Goal: Task Accomplishment & Management: Complete application form

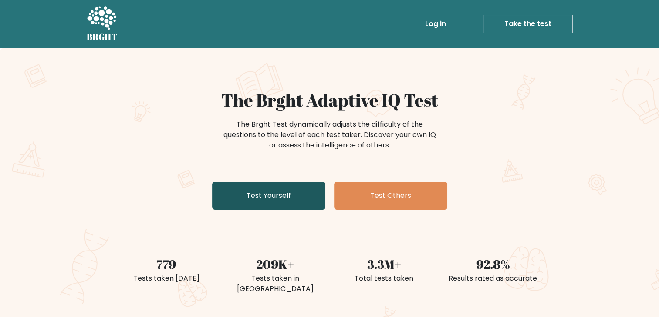
click at [281, 198] on link "Test Yourself" at bounding box center [268, 196] width 113 height 28
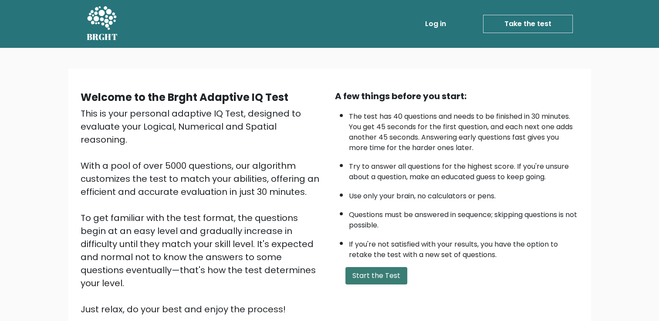
click at [389, 272] on button "Start the Test" at bounding box center [376, 275] width 62 height 17
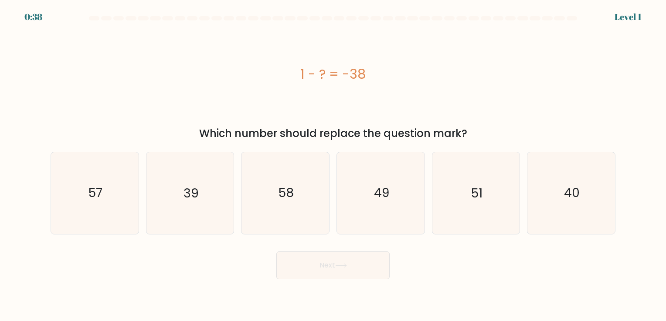
drag, startPoint x: 296, startPoint y: 72, endPoint x: 379, endPoint y: 70, distance: 83.2
click at [379, 70] on div "1 - ? = -38" at bounding box center [333, 74] width 565 height 20
copy div "1 - ? = -38"
click at [197, 177] on icon "39" at bounding box center [189, 192] width 81 height 81
click at [333, 165] on input "b. 39" at bounding box center [333, 163] width 0 height 4
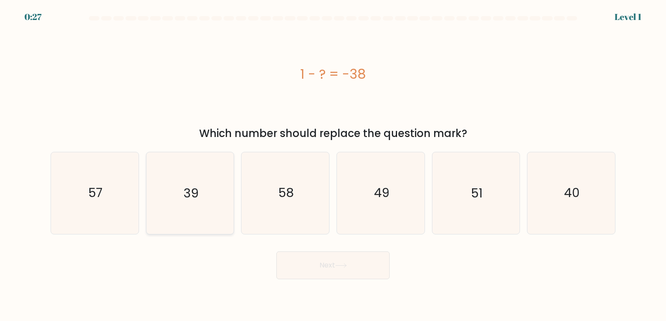
radio input "true"
click at [334, 257] on button "Next" at bounding box center [332, 266] width 113 height 28
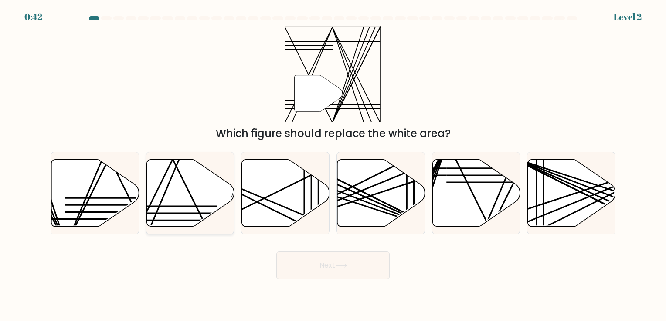
click at [172, 192] on icon at bounding box center [190, 192] width 88 height 67
click at [333, 165] on input "b." at bounding box center [333, 163] width 0 height 4
radio input "true"
click at [347, 264] on icon at bounding box center [341, 266] width 12 height 5
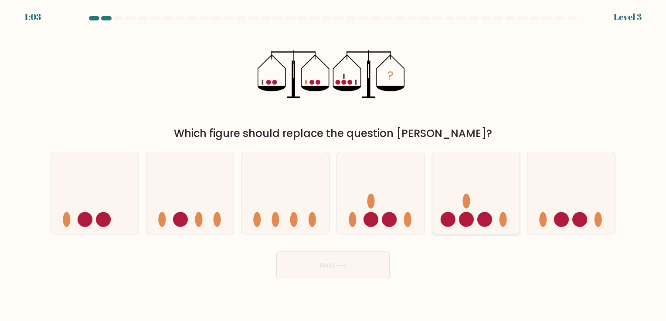
click at [470, 209] on icon at bounding box center [476, 193] width 88 height 72
click at [333, 165] on input "e." at bounding box center [333, 163] width 0 height 4
radio input "true"
click at [375, 272] on button "Next" at bounding box center [332, 266] width 113 height 28
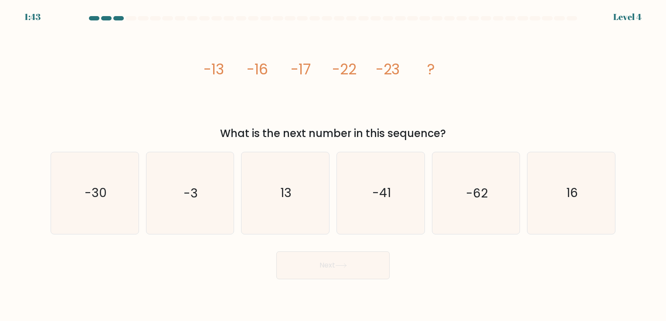
drag, startPoint x: 186, startPoint y: 70, endPoint x: 506, endPoint y: 126, distance: 324.3
click at [506, 126] on div "image/svg+xml -13 -16 -17 -22 -23 ? What is the next number in this sequence?" at bounding box center [332, 83] width 575 height 115
copy div "-13 -16 -17 -22 -23 ? What is the next number in this sequence?"
click at [112, 206] on icon "-30" at bounding box center [94, 192] width 81 height 81
click at [333, 165] on input "a. -30" at bounding box center [333, 163] width 0 height 4
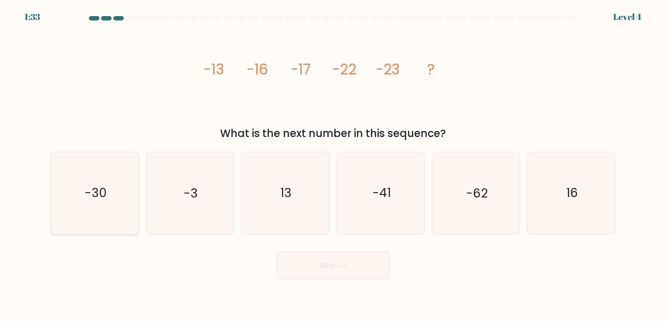
radio input "true"
click at [313, 263] on button "Next" at bounding box center [332, 266] width 113 height 28
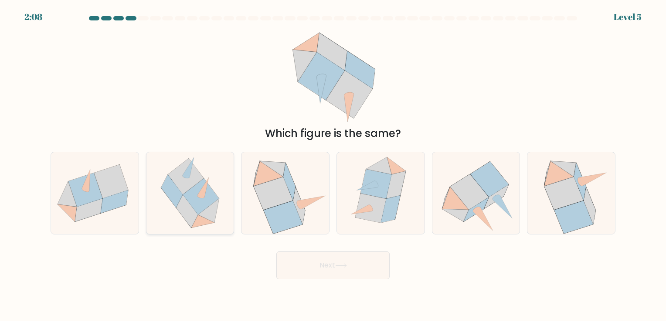
click at [223, 189] on icon at bounding box center [189, 192] width 81 height 81
click at [333, 165] on input "b." at bounding box center [333, 163] width 0 height 4
radio input "true"
click at [358, 206] on icon at bounding box center [370, 208] width 30 height 29
click at [333, 165] on input "d." at bounding box center [333, 163] width 0 height 4
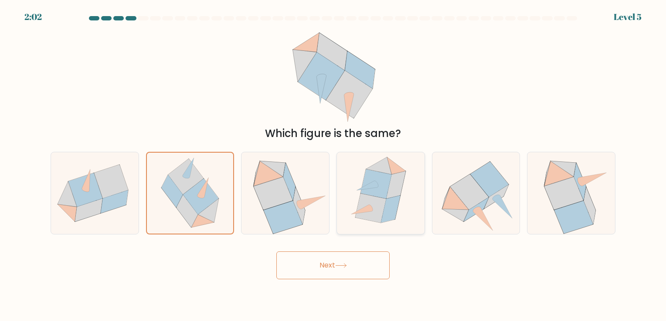
radio input "true"
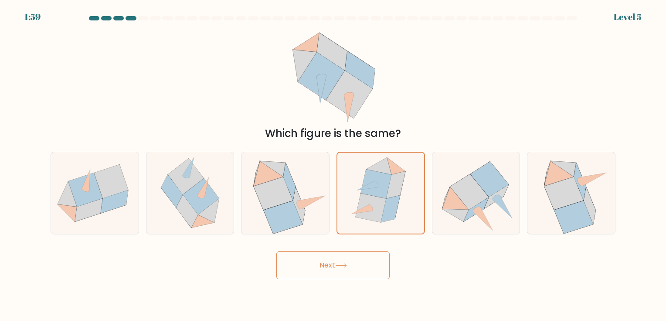
click at [338, 253] on button "Next" at bounding box center [332, 266] width 113 height 28
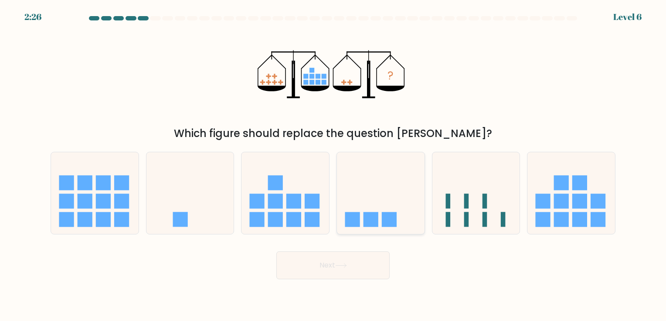
click at [395, 213] on rect at bounding box center [389, 220] width 15 height 15
click at [333, 165] on input "d." at bounding box center [333, 163] width 0 height 4
radio input "true"
click at [335, 258] on button "Next" at bounding box center [332, 266] width 113 height 28
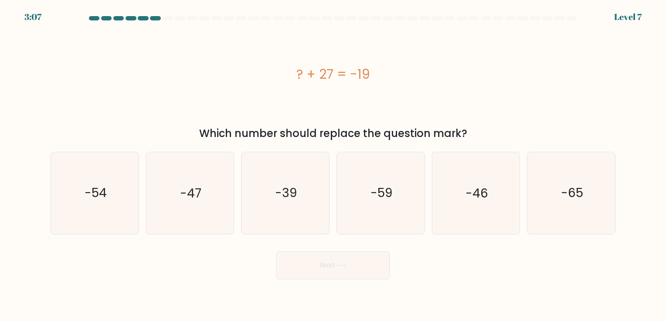
drag, startPoint x: 284, startPoint y: 69, endPoint x: 388, endPoint y: 63, distance: 103.9
click at [388, 63] on div "? + 27 = -19" at bounding box center [333, 74] width 565 height 96
copy div "? + 27 = -19"
click at [484, 88] on div "? + 27 = -19" at bounding box center [333, 74] width 565 height 96
click at [298, 98] on div "? + 27 = -19" at bounding box center [333, 74] width 565 height 96
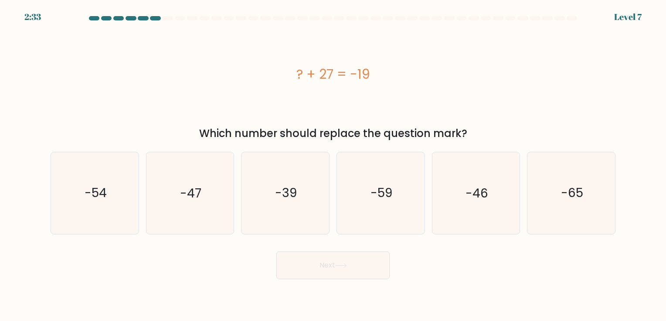
click at [481, 56] on div "? + 27 = -19" at bounding box center [333, 74] width 565 height 96
click at [469, 184] on icon "-46" at bounding box center [475, 192] width 81 height 81
click at [333, 165] on input "e. -46" at bounding box center [333, 163] width 0 height 4
radio input "true"
click at [353, 272] on button "Next" at bounding box center [332, 266] width 113 height 28
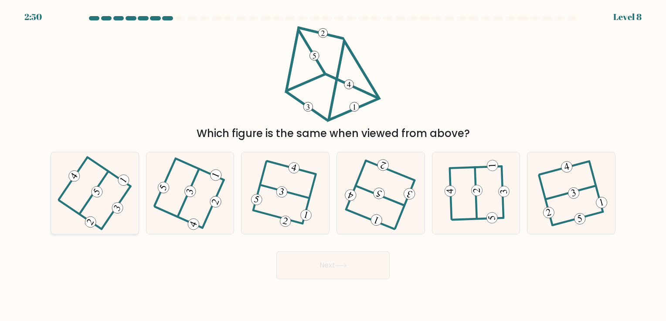
click at [120, 194] on icon at bounding box center [94, 193] width 64 height 65
click at [333, 165] on input "a." at bounding box center [333, 163] width 0 height 4
radio input "true"
click at [364, 267] on button "Next" at bounding box center [332, 266] width 113 height 28
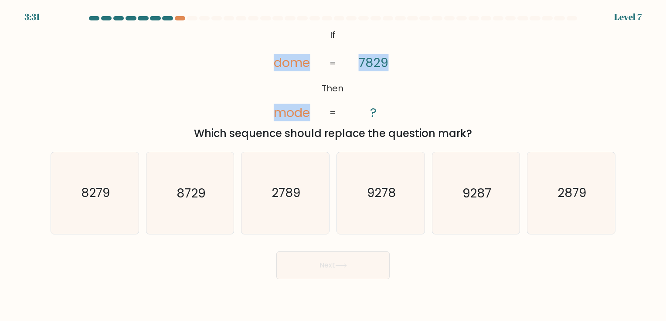
drag, startPoint x: 260, startPoint y: 33, endPoint x: 419, endPoint y: 90, distance: 168.5
click at [419, 90] on div "@import url('https://fonts.googleapis.com/css?family=Abril+Fatface:400,100,100i…" at bounding box center [332, 83] width 575 height 115
drag, startPoint x: 325, startPoint y: 32, endPoint x: 472, endPoint y: 135, distance: 179.0
click at [472, 135] on div "@import url('https://fonts.googleapis.com/css?family=Abril+Fatface:400,100,100i…" at bounding box center [332, 83] width 575 height 115
copy div "If Then dome mode 7829 ? = = Which sequence should replace the question mark?"
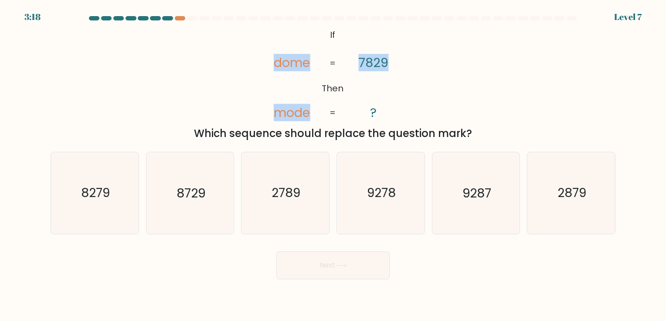
click at [124, 71] on div "@import url('https://fonts.googleapis.com/css?family=Abril+Fatface:400,100,100i…" at bounding box center [332, 83] width 575 height 115
drag, startPoint x: 362, startPoint y: 37, endPoint x: 471, endPoint y: 136, distance: 146.8
click at [472, 137] on div "@import url('https://fonts.googleapis.com/css?family=Abril+Fatface:400,100,100i…" at bounding box center [332, 83] width 575 height 115
click at [274, 47] on icon "@import url('https://fonts.googleapis.com/css?family=Abril+Fatface:400,100,100i…" at bounding box center [332, 74] width 156 height 96
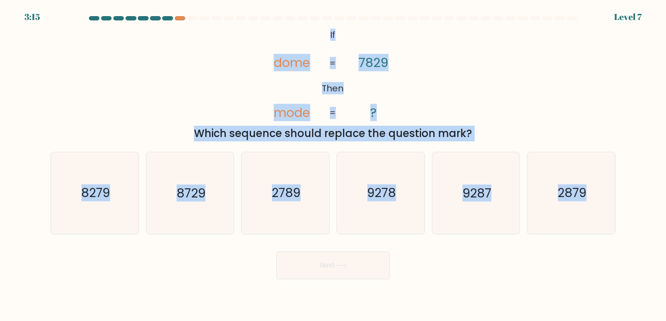
drag, startPoint x: 316, startPoint y: 31, endPoint x: 619, endPoint y: 203, distance: 348.1
click at [619, 203] on form "If ?" at bounding box center [333, 148] width 666 height 264
copy form "If Then dome mode 7829 ? = = Which sequence should replace the question mark? a…"
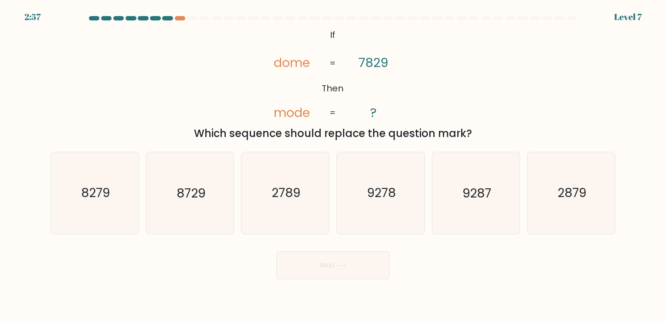
click at [521, 256] on div "Next" at bounding box center [332, 262] width 575 height 34
click at [108, 205] on icon "8279" at bounding box center [94, 192] width 81 height 81
click at [333, 165] on input "a. 8279" at bounding box center [333, 163] width 0 height 4
radio input "true"
click at [368, 270] on button "Next" at bounding box center [332, 266] width 113 height 28
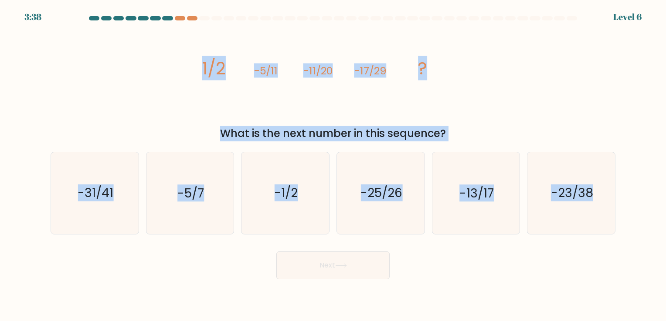
drag, startPoint x: 150, startPoint y: 69, endPoint x: 649, endPoint y: 191, distance: 512.9
click at [649, 191] on form at bounding box center [333, 148] width 666 height 264
copy form "1/2 -5/11 -11/20 -17/29 ? What is the next number in this sequence? a. -31/41 b…"
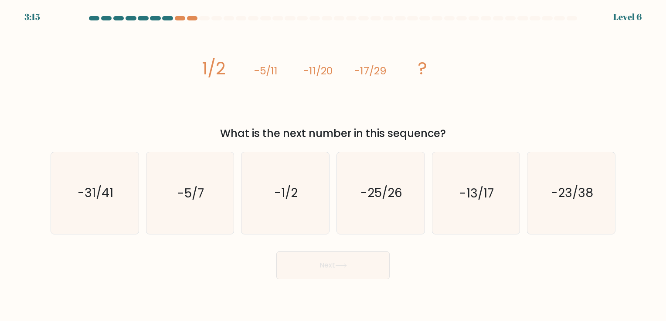
click at [175, 275] on div "Next" at bounding box center [332, 262] width 575 height 34
click at [615, 148] on div "a. -31/41 b. -5/7" at bounding box center [332, 189] width 571 height 89
click at [574, 169] on icon "-23/38" at bounding box center [570, 192] width 81 height 81
click at [333, 165] on input "f. -23/38" at bounding box center [333, 163] width 0 height 4
radio input "true"
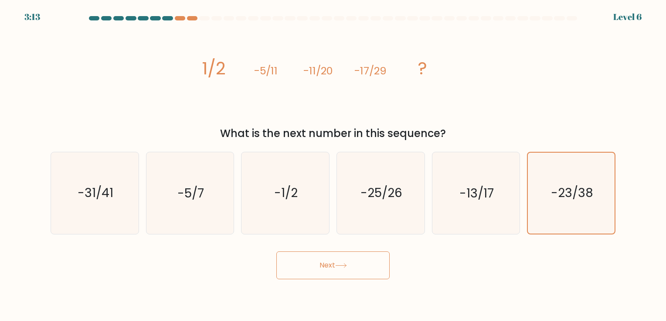
click at [348, 273] on button "Next" at bounding box center [332, 266] width 113 height 28
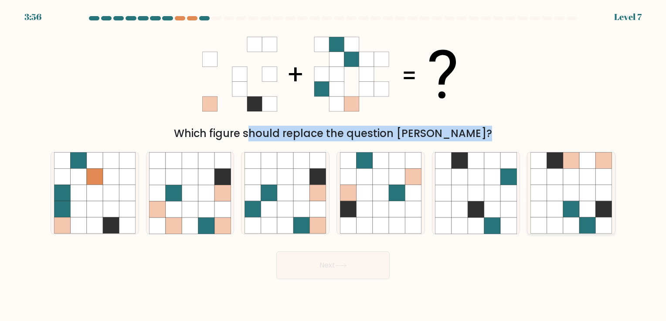
drag, startPoint x: 415, startPoint y: 75, endPoint x: 527, endPoint y: 215, distance: 180.0
click at [536, 219] on form at bounding box center [333, 148] width 666 height 264
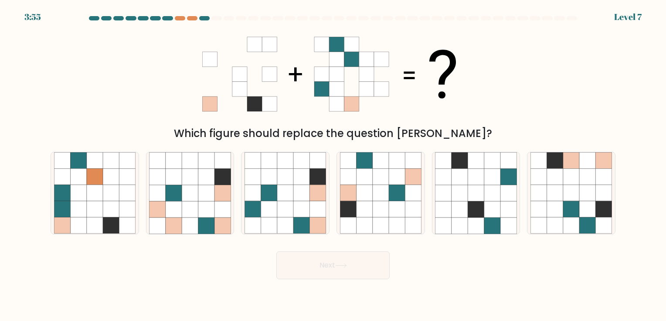
click at [7, 43] on form at bounding box center [333, 148] width 666 height 264
click at [587, 194] on icon at bounding box center [587, 193] width 16 height 16
click at [333, 165] on input "f." at bounding box center [333, 163] width 0 height 4
radio input "true"
click at [358, 273] on button "Next" at bounding box center [332, 266] width 113 height 28
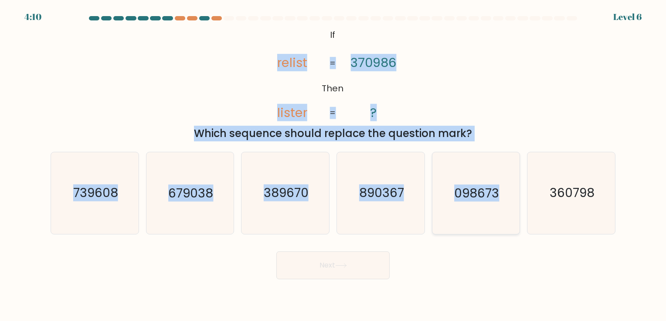
drag, startPoint x: 159, startPoint y: 34, endPoint x: 486, endPoint y: 183, distance: 359.4
click at [509, 189] on form "If ?" at bounding box center [333, 148] width 666 height 264
click at [304, 41] on icon "@import url('https://fonts.googleapis.com/css?family=Abril+Fatface:400,100,100i…" at bounding box center [332, 74] width 156 height 96
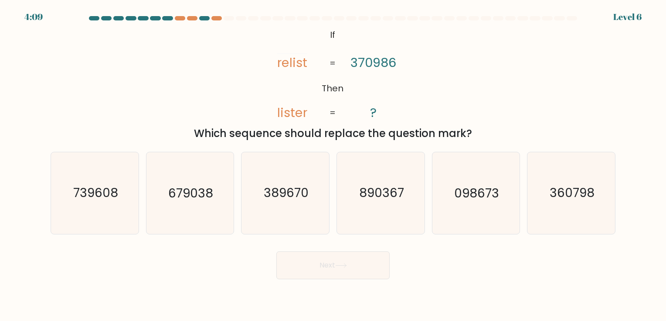
click at [336, 33] on icon "@import url('https://fonts.googleapis.com/css?family=Abril+Fatface:400,100,100i…" at bounding box center [332, 74] width 156 height 96
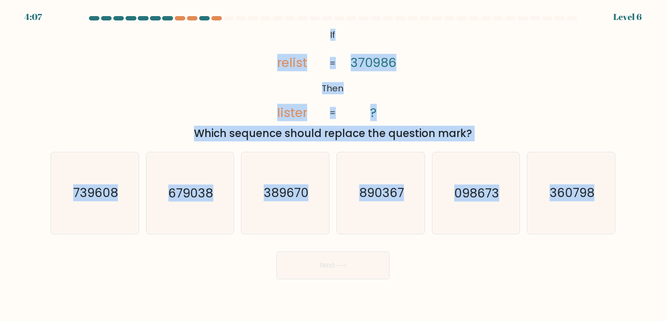
drag, startPoint x: 328, startPoint y: 34, endPoint x: 622, endPoint y: 235, distance: 356.4
click at [622, 235] on form "If ?" at bounding box center [333, 148] width 666 height 264
copy form "If Then relist lister 370986 ? = = Which sequence should replace the question m…"
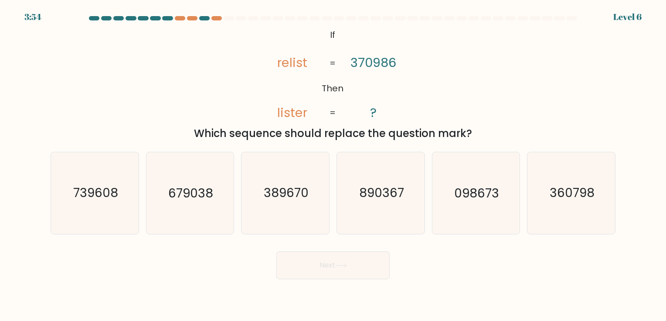
click at [93, 283] on body "3:54 Level 6 If" at bounding box center [333, 160] width 666 height 321
drag, startPoint x: 490, startPoint y: 206, endPoint x: 485, endPoint y: 208, distance: 6.2
click at [488, 206] on icon "098673" at bounding box center [475, 192] width 81 height 81
click at [318, 274] on button "Next" at bounding box center [332, 266] width 113 height 28
click at [442, 198] on icon "098673" at bounding box center [475, 192] width 81 height 81
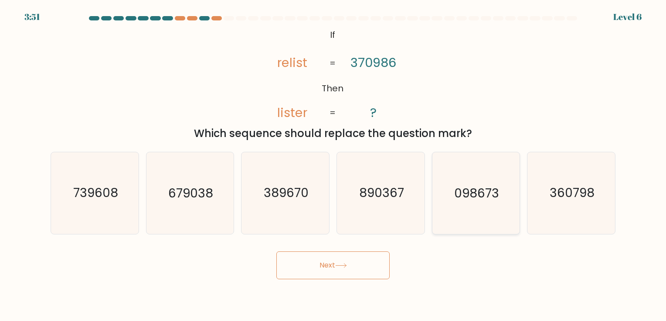
click at [333, 165] on input "e. 098673" at bounding box center [333, 163] width 0 height 4
radio input "true"
click at [362, 267] on button "Next" at bounding box center [332, 266] width 113 height 28
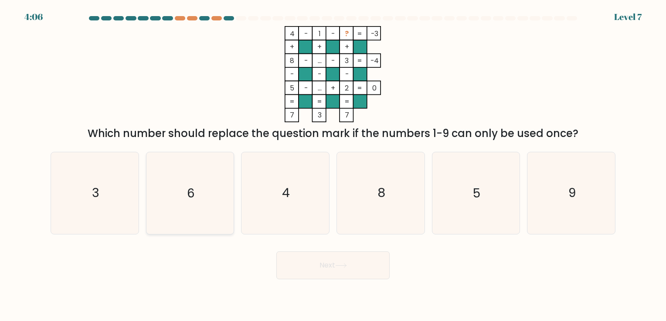
click at [230, 194] on icon "6" at bounding box center [189, 192] width 81 height 81
click at [333, 165] on input "b. 6" at bounding box center [333, 163] width 0 height 4
radio input "true"
click at [306, 256] on button "Next" at bounding box center [332, 266] width 113 height 28
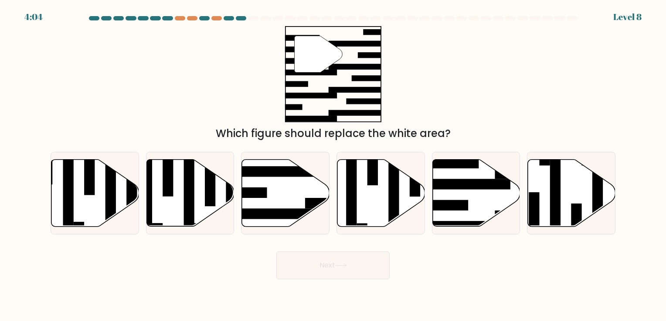
click at [569, 107] on div "" Which figure should replace the white area?" at bounding box center [332, 83] width 575 height 115
click at [371, 194] on icon at bounding box center [381, 192] width 88 height 67
click at [333, 165] on input "d." at bounding box center [333, 163] width 0 height 4
radio input "true"
click at [257, 196] on rect at bounding box center [246, 192] width 42 height 10
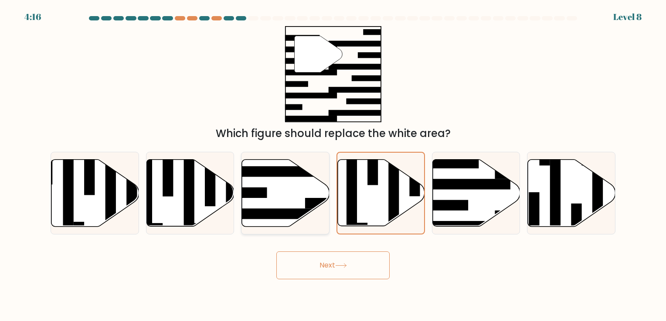
click at [333, 165] on input "c." at bounding box center [333, 163] width 0 height 4
radio input "true"
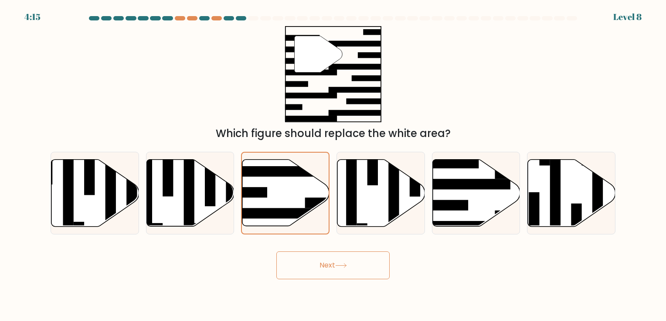
click at [317, 256] on button "Next" at bounding box center [332, 266] width 113 height 28
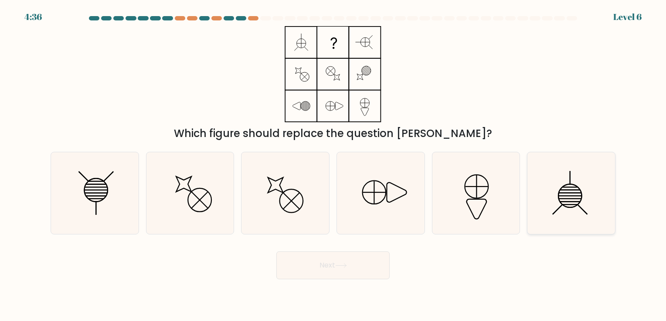
click at [561, 196] on line at bounding box center [569, 196] width 22 height 0
click at [333, 165] on input "f." at bounding box center [333, 163] width 0 height 4
radio input "true"
click at [473, 220] on icon at bounding box center [475, 192] width 81 height 81
click at [333, 165] on input "e." at bounding box center [333, 163] width 0 height 4
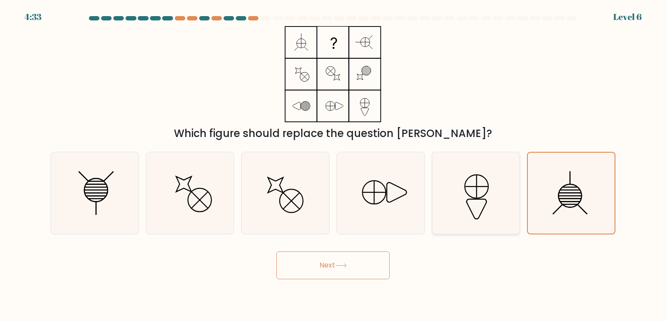
radio input "true"
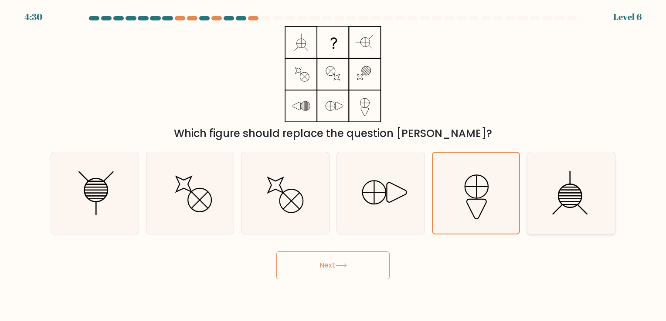
click at [584, 215] on icon at bounding box center [570, 192] width 81 height 81
click at [333, 165] on input "f." at bounding box center [333, 163] width 0 height 4
radio input "true"
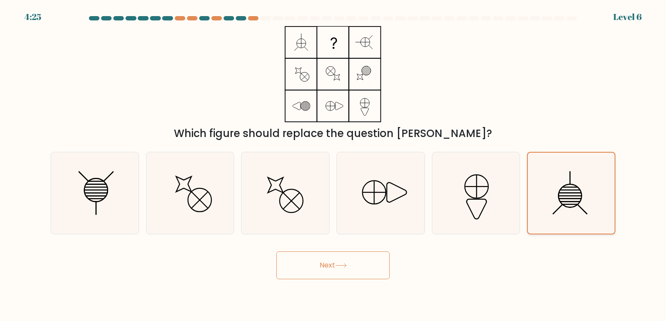
click at [571, 206] on icon at bounding box center [571, 193] width 81 height 81
click at [333, 165] on input "f." at bounding box center [333, 163] width 0 height 4
click at [105, 193] on line at bounding box center [96, 193] width 22 height 0
click at [333, 165] on input "a." at bounding box center [333, 163] width 0 height 4
radio input "true"
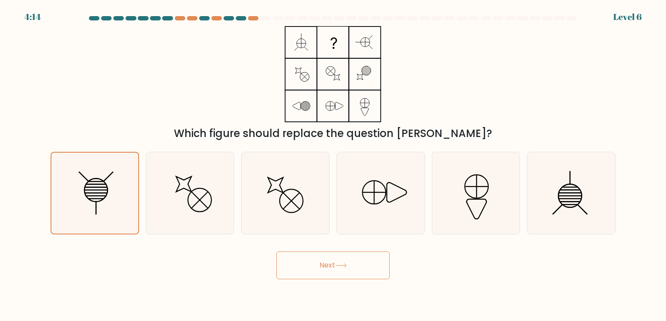
click at [335, 281] on body "4:14 Level 6" at bounding box center [333, 160] width 666 height 321
click at [326, 265] on button "Next" at bounding box center [332, 266] width 113 height 28
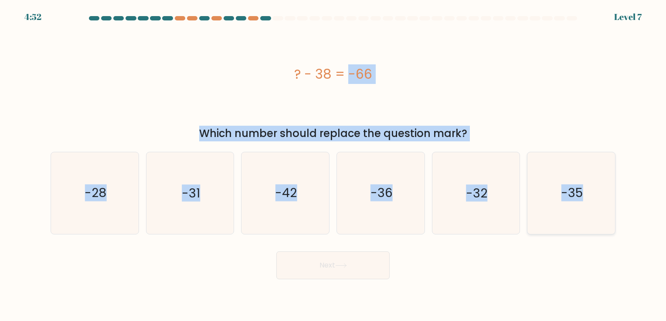
drag, startPoint x: 264, startPoint y: 73, endPoint x: 608, endPoint y: 174, distance: 358.2
click at [608, 174] on form "a." at bounding box center [333, 148] width 666 height 264
copy form "? - 38 = -66 Which number should replace the question mark? a. -28 b. -31 c. -4…"
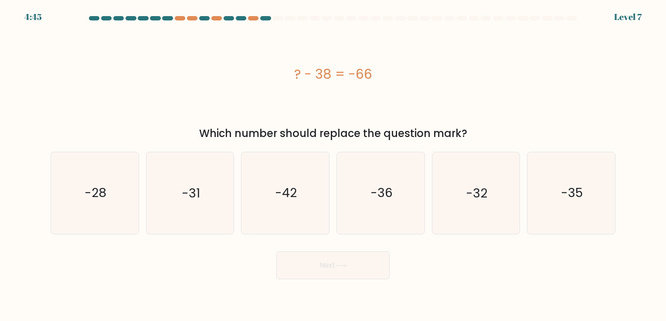
click at [57, 276] on div "Next" at bounding box center [332, 262] width 575 height 34
drag, startPoint x: 101, startPoint y: 206, endPoint x: 115, endPoint y: 208, distance: 14.5
click at [101, 206] on icon "-28" at bounding box center [94, 192] width 81 height 81
click at [333, 165] on input "a. -28" at bounding box center [333, 163] width 0 height 4
radio input "true"
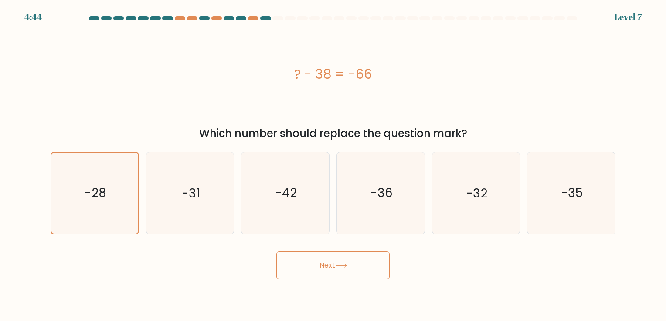
click at [377, 264] on button "Next" at bounding box center [332, 266] width 113 height 28
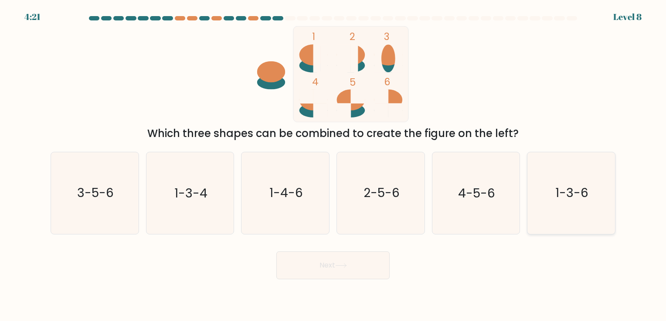
click at [574, 198] on text "1-3-6" at bounding box center [571, 193] width 33 height 17
click at [333, 165] on input "f. 1-3-6" at bounding box center [333, 163] width 0 height 4
radio input "true"
click at [466, 188] on text "4-5-6" at bounding box center [476, 193] width 37 height 17
click at [333, 165] on input "e. 4-5-6" at bounding box center [333, 163] width 0 height 4
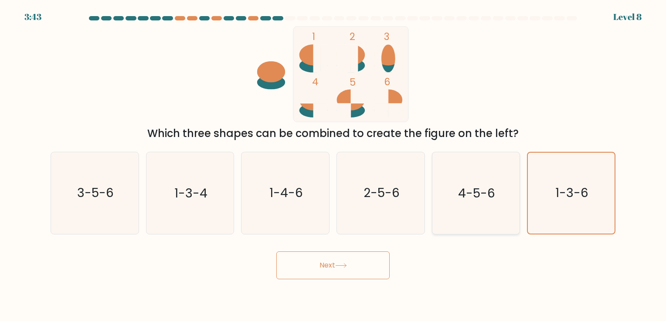
radio input "true"
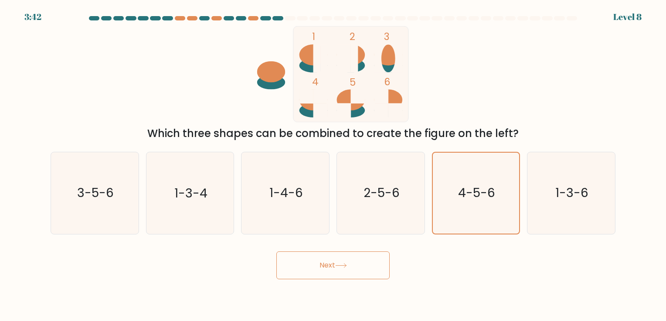
click at [352, 259] on button "Next" at bounding box center [332, 266] width 113 height 28
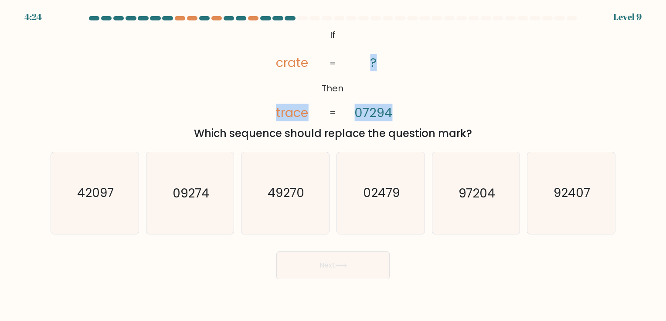
drag, startPoint x: 348, startPoint y: 41, endPoint x: 416, endPoint y: 110, distance: 96.7
click at [421, 110] on div "@import url('https://fonts.googleapis.com/css?family=Abril+Fatface:400,100,100i…" at bounding box center [332, 83] width 575 height 115
drag, startPoint x: 416, startPoint y: 110, endPoint x: 289, endPoint y: 37, distance: 147.3
click at [267, 44] on icon "@import url('https://fonts.googleapis.com/css?family=Abril+Fatface:400,100,100i…" at bounding box center [332, 74] width 156 height 96
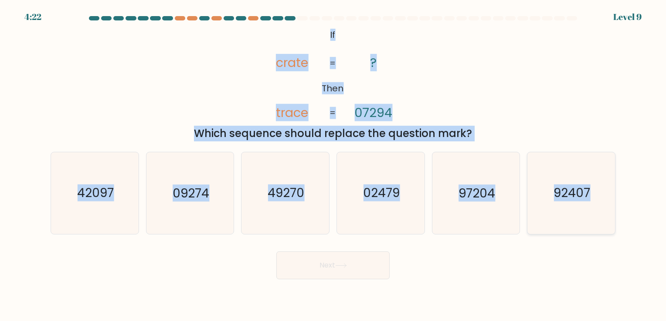
drag, startPoint x: 331, startPoint y: 34, endPoint x: 611, endPoint y: 212, distance: 331.7
click at [611, 212] on form "If ?" at bounding box center [333, 148] width 666 height 264
copy form "If Then crate trace ? 07294 = = Which sequence should replace the question mark…"
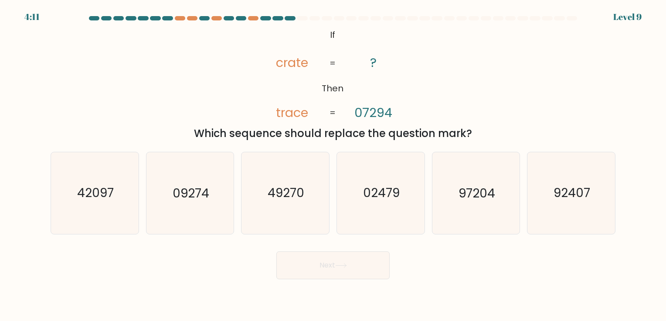
click at [476, 281] on body "4:11 Level 9 If" at bounding box center [333, 160] width 666 height 321
click at [492, 203] on icon "97204" at bounding box center [475, 192] width 81 height 81
click at [333, 165] on input "e. 97204" at bounding box center [333, 163] width 0 height 4
radio input "true"
click at [322, 260] on button "Next" at bounding box center [332, 266] width 113 height 28
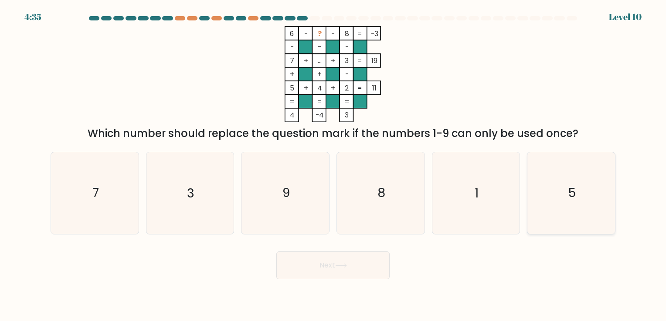
click at [587, 207] on icon "5" at bounding box center [570, 192] width 81 height 81
click at [333, 165] on input "f. 5" at bounding box center [333, 163] width 0 height 4
radio input "true"
click at [352, 283] on body "4:34 Level 10" at bounding box center [333, 160] width 666 height 321
click at [354, 276] on button "Next" at bounding box center [332, 266] width 113 height 28
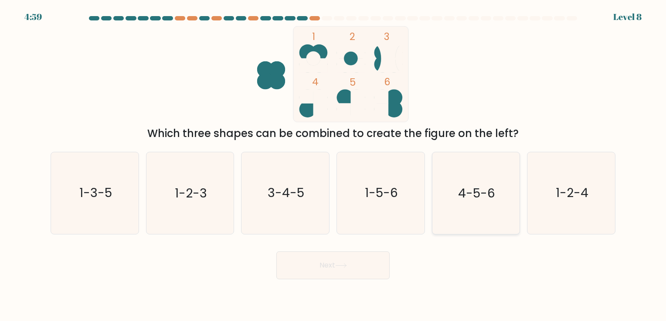
click at [473, 201] on text "4-5-6" at bounding box center [476, 193] width 37 height 17
click at [333, 165] on input "e. 4-5-6" at bounding box center [333, 163] width 0 height 4
radio input "true"
click at [344, 274] on button "Next" at bounding box center [332, 266] width 113 height 28
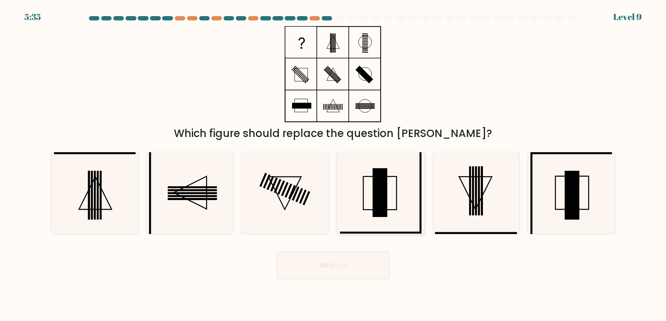
click at [364, 169] on icon at bounding box center [380, 192] width 81 height 81
click at [333, 165] on input "d." at bounding box center [333, 163] width 0 height 4
radio input "true"
click at [333, 257] on button "Next" at bounding box center [332, 266] width 113 height 28
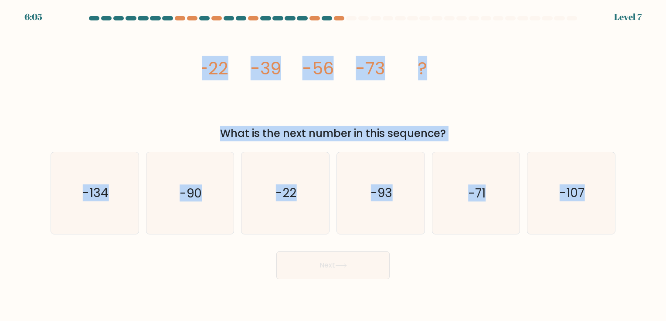
drag, startPoint x: 259, startPoint y: 75, endPoint x: 647, endPoint y: 223, distance: 415.2
click at [647, 223] on form at bounding box center [333, 148] width 666 height 264
copy form "-22 -39 -56 -73 ? What is the next number in this sequence? a. -134 b. -90 c. -…"
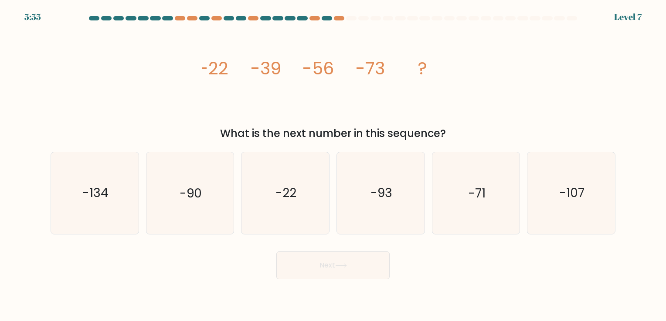
click at [462, 271] on div "Next" at bounding box center [332, 262] width 575 height 34
click at [201, 215] on icon "-90" at bounding box center [189, 192] width 81 height 81
click at [333, 165] on input "b. -90" at bounding box center [333, 163] width 0 height 4
radio input "true"
click at [345, 264] on icon at bounding box center [341, 266] width 12 height 5
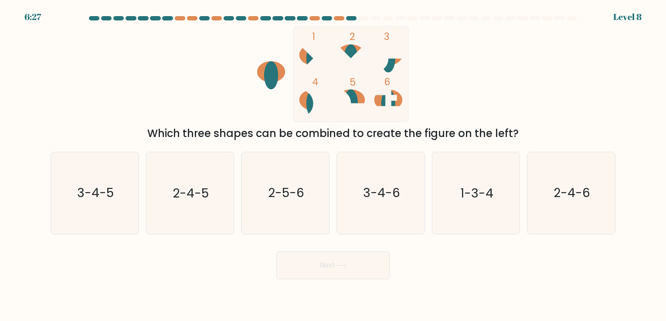
click at [197, 85] on div "1 2 3 4 5 6 Which three shapes can be combined to create the figure on the left?" at bounding box center [332, 83] width 575 height 115
click at [109, 208] on icon "3-4-5" at bounding box center [94, 192] width 81 height 81
click at [333, 165] on input "a. 3-4-5" at bounding box center [333, 163] width 0 height 4
radio input "true"
click at [378, 268] on button "Next" at bounding box center [332, 266] width 113 height 28
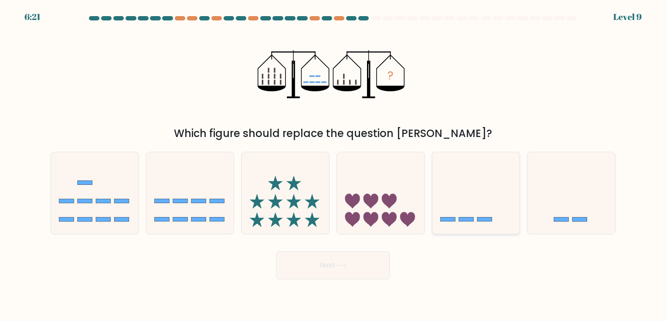
click at [461, 210] on icon at bounding box center [476, 193] width 88 height 72
click at [333, 165] on input "e." at bounding box center [333, 163] width 0 height 4
radio input "true"
click at [311, 255] on button "Next" at bounding box center [332, 266] width 113 height 28
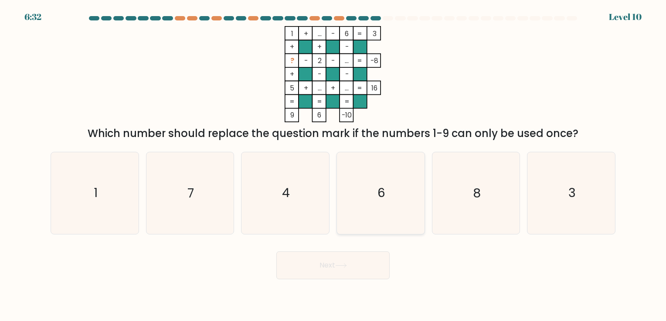
click at [388, 188] on icon "6" at bounding box center [380, 192] width 81 height 81
click at [333, 165] on input "d. 6" at bounding box center [333, 163] width 0 height 4
radio input "true"
click at [301, 208] on icon "4" at bounding box center [284, 192] width 81 height 81
click at [333, 165] on input "c. 4" at bounding box center [333, 163] width 0 height 4
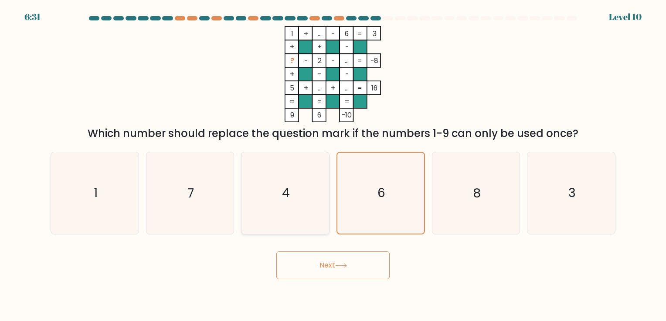
radio input "true"
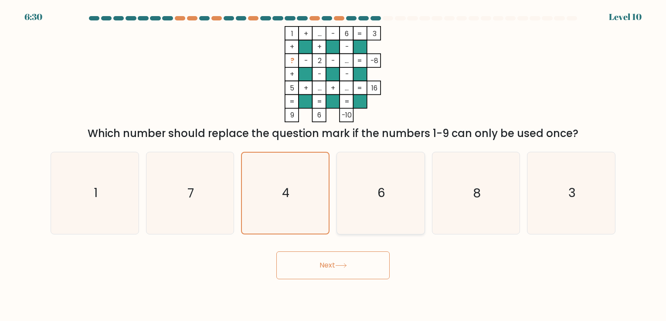
click at [409, 212] on icon "6" at bounding box center [380, 192] width 81 height 81
click at [333, 165] on input "d. 6" at bounding box center [333, 163] width 0 height 4
radio input "true"
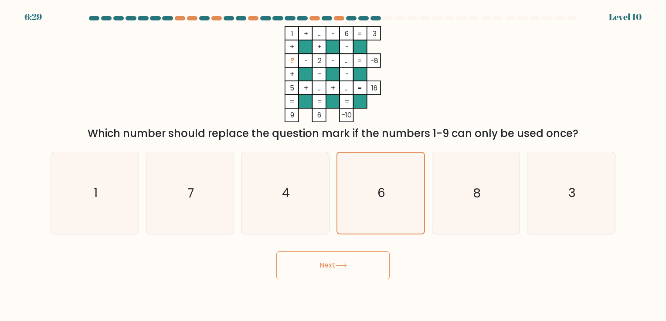
click at [367, 267] on button "Next" at bounding box center [332, 266] width 113 height 28
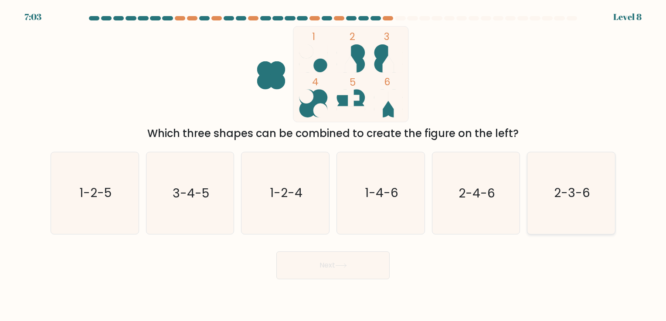
click at [603, 201] on icon "2-3-6" at bounding box center [570, 192] width 81 height 81
click at [333, 165] on input "f. 2-3-6" at bounding box center [333, 163] width 0 height 4
radio input "true"
click at [358, 271] on button "Next" at bounding box center [332, 266] width 113 height 28
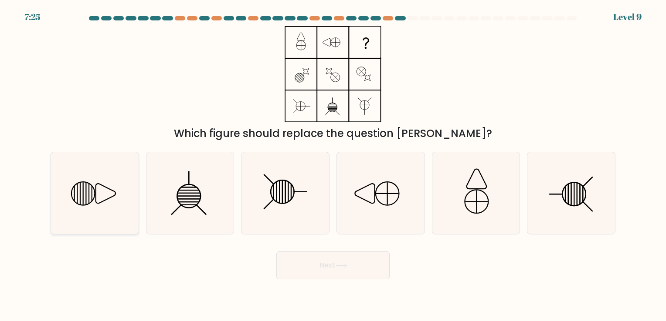
click at [123, 199] on icon at bounding box center [94, 192] width 81 height 81
click at [333, 165] on input "a." at bounding box center [333, 163] width 0 height 4
radio input "true"
click at [338, 259] on button "Next" at bounding box center [332, 266] width 113 height 28
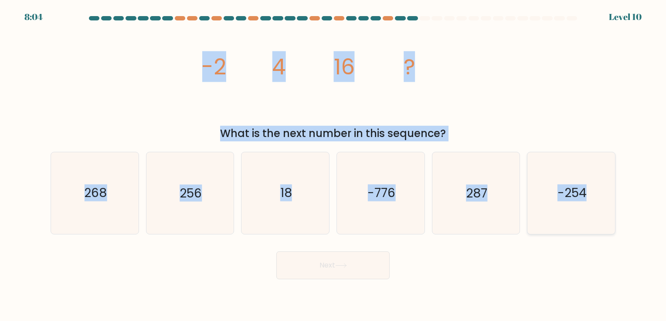
drag, startPoint x: 196, startPoint y: 63, endPoint x: 613, endPoint y: 226, distance: 447.4
click at [613, 226] on form at bounding box center [333, 148] width 666 height 264
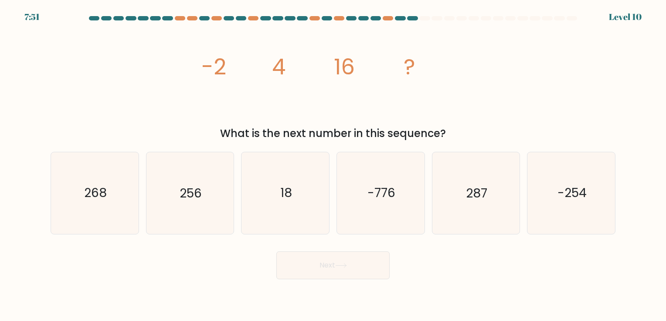
click at [466, 289] on body "7:51 Level 10" at bounding box center [333, 160] width 666 height 321
click at [201, 209] on icon "256" at bounding box center [189, 192] width 81 height 81
click at [333, 165] on input "b. 256" at bounding box center [333, 163] width 0 height 4
radio input "true"
click at [329, 260] on button "Next" at bounding box center [332, 266] width 113 height 28
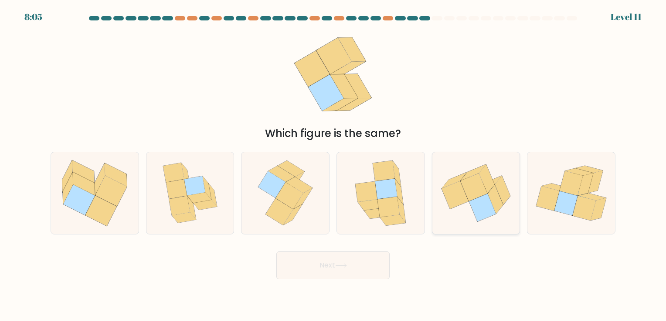
click at [492, 195] on icon at bounding box center [495, 199] width 16 height 29
click at [333, 165] on input "e." at bounding box center [333, 163] width 0 height 4
radio input "true"
click at [73, 168] on icon at bounding box center [83, 172] width 22 height 24
click at [333, 165] on input "a." at bounding box center [333, 163] width 0 height 4
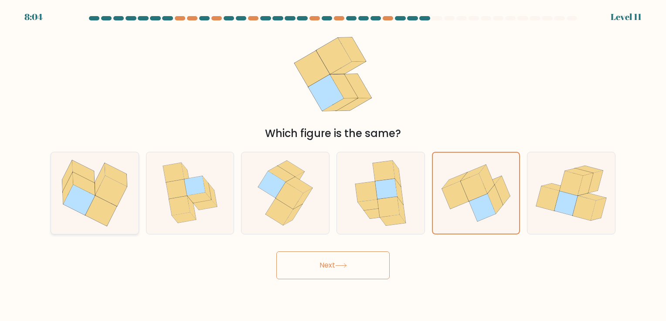
radio input "true"
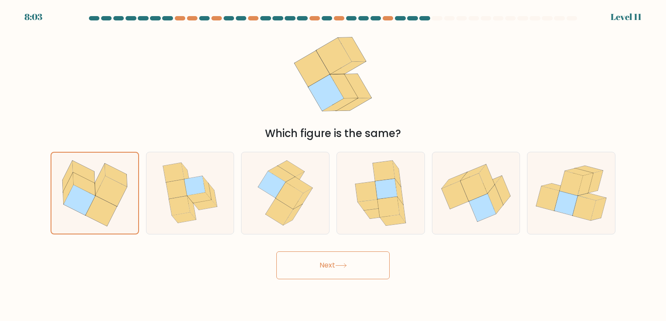
click at [385, 267] on button "Next" at bounding box center [332, 266] width 113 height 28
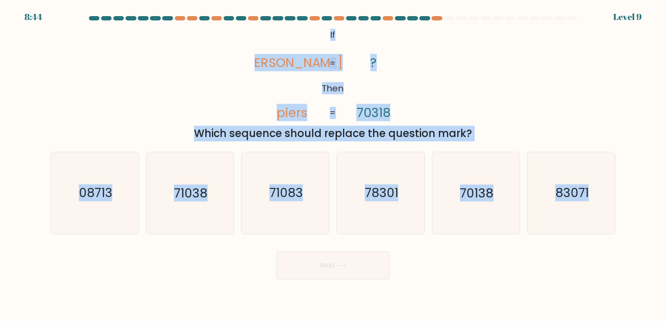
drag, startPoint x: 325, startPoint y: 32, endPoint x: 625, endPoint y: 189, distance: 338.2
click at [625, 189] on form "If ?" at bounding box center [333, 148] width 666 height 264
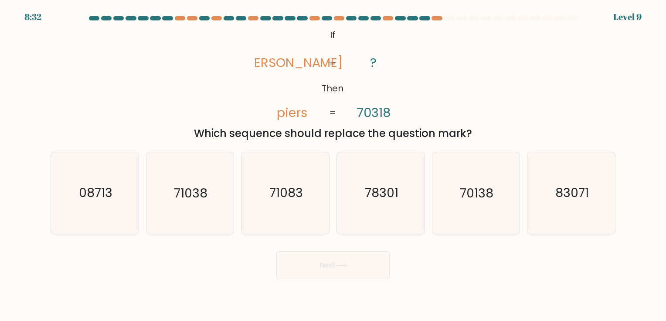
click at [110, 252] on div "Next" at bounding box center [332, 262] width 575 height 34
click at [209, 202] on icon "71038" at bounding box center [189, 192] width 81 height 81
click at [333, 165] on input "b. 71038" at bounding box center [333, 163] width 0 height 4
radio input "true"
click at [328, 264] on button "Next" at bounding box center [332, 266] width 113 height 28
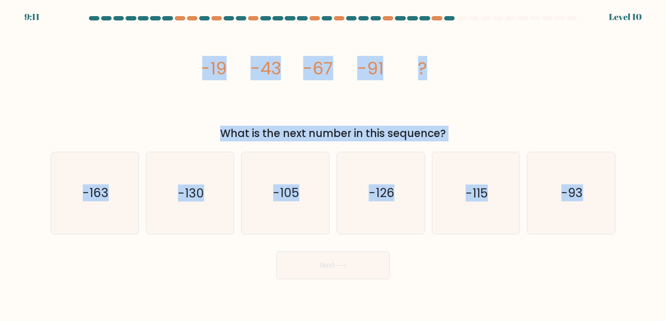
drag, startPoint x: 207, startPoint y: 66, endPoint x: 641, endPoint y: 223, distance: 461.0
click at [641, 223] on form at bounding box center [333, 148] width 666 height 264
click at [460, 205] on icon "-115" at bounding box center [475, 192] width 81 height 81
click at [333, 165] on input "e. -115" at bounding box center [333, 163] width 0 height 4
radio input "true"
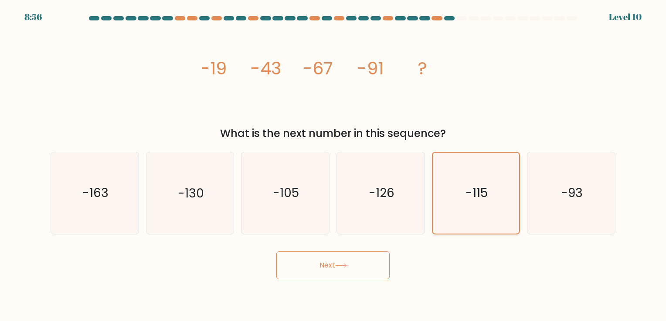
click at [451, 217] on icon "-115" at bounding box center [475, 193] width 81 height 81
click at [333, 165] on input "e. -115" at bounding box center [333, 163] width 0 height 4
click at [360, 265] on button "Next" at bounding box center [332, 266] width 113 height 28
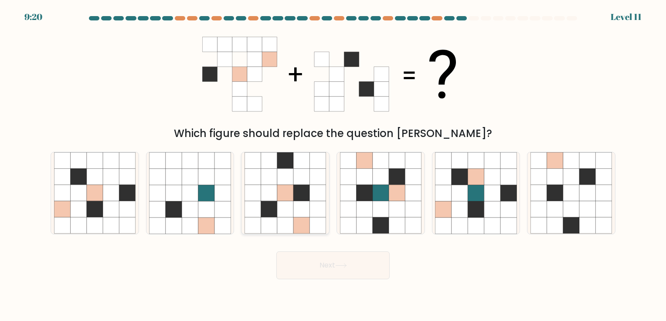
click at [291, 192] on icon at bounding box center [285, 193] width 16 height 16
click at [333, 165] on input "c." at bounding box center [333, 163] width 0 height 4
radio input "true"
click at [339, 262] on button "Next" at bounding box center [332, 266] width 113 height 28
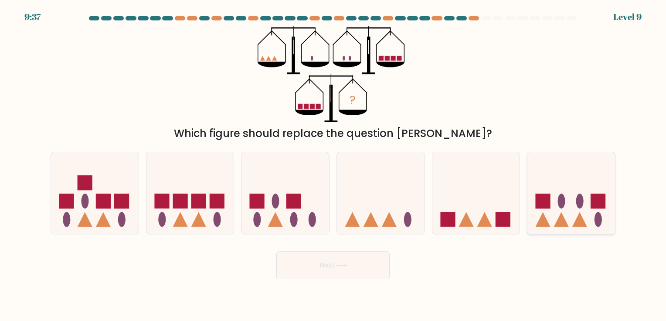
click at [532, 193] on icon at bounding box center [571, 193] width 88 height 72
click at [333, 165] on input "f." at bounding box center [333, 163] width 0 height 4
radio input "true"
click at [352, 271] on button "Next" at bounding box center [332, 266] width 113 height 28
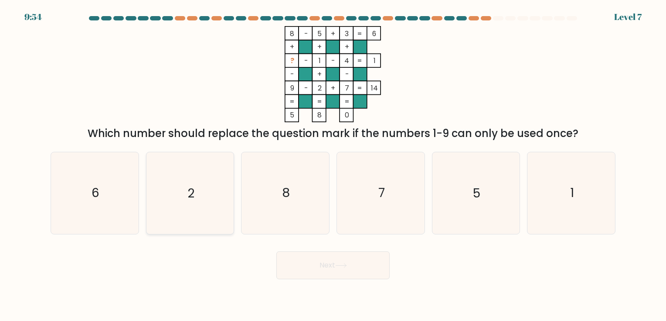
click at [205, 216] on icon "2" at bounding box center [189, 192] width 81 height 81
click at [333, 165] on input "b. 2" at bounding box center [333, 163] width 0 height 4
radio input "true"
click at [369, 275] on button "Next" at bounding box center [332, 266] width 113 height 28
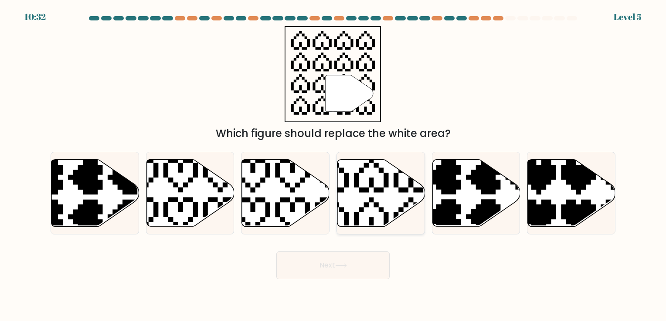
click at [386, 187] on icon at bounding box center [381, 192] width 88 height 67
click at [333, 165] on input "d." at bounding box center [333, 163] width 0 height 4
radio input "true"
click at [341, 291] on body "10:29 Level 5" at bounding box center [333, 160] width 666 height 321
click at [341, 266] on icon at bounding box center [341, 266] width 12 height 5
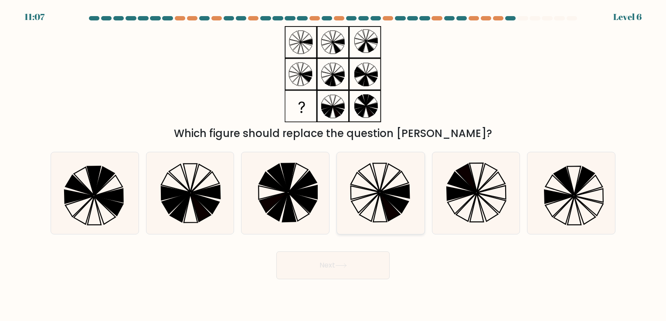
click at [380, 191] on icon at bounding box center [389, 178] width 20 height 28
click at [333, 165] on input "d." at bounding box center [333, 163] width 0 height 4
radio input "true"
click at [347, 264] on icon at bounding box center [341, 266] width 12 height 5
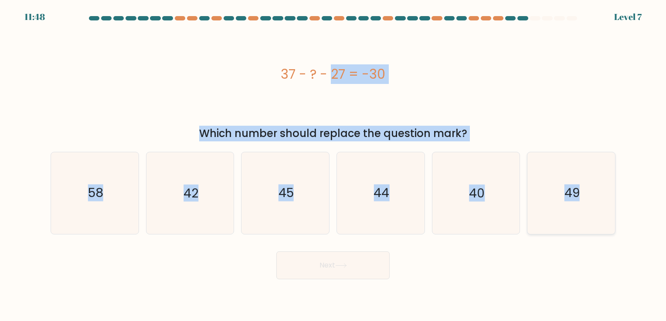
drag, startPoint x: 226, startPoint y: 85, endPoint x: 589, endPoint y: 213, distance: 384.9
click at [589, 213] on form "a." at bounding box center [333, 148] width 666 height 264
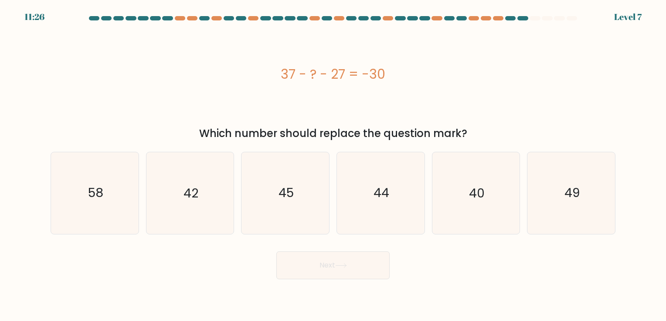
click at [491, 251] on div "Next" at bounding box center [332, 262] width 575 height 34
click at [471, 177] on icon "40" at bounding box center [475, 192] width 81 height 81
click at [333, 165] on input "e. 40" at bounding box center [333, 163] width 0 height 4
radio input "true"
click at [323, 260] on button "Next" at bounding box center [332, 266] width 113 height 28
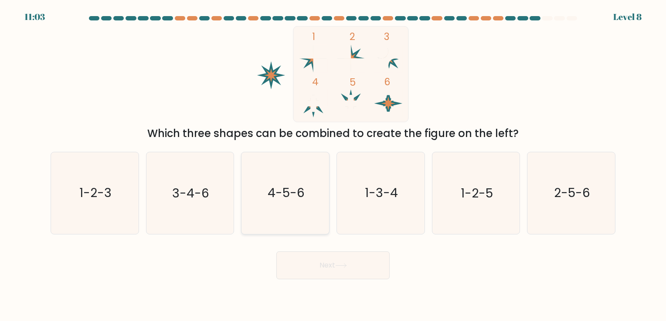
click at [270, 203] on icon "4-5-6" at bounding box center [284, 192] width 81 height 81
click at [333, 165] on input "c. 4-5-6" at bounding box center [333, 163] width 0 height 4
radio input "true"
click at [365, 277] on button "Next" at bounding box center [332, 266] width 113 height 28
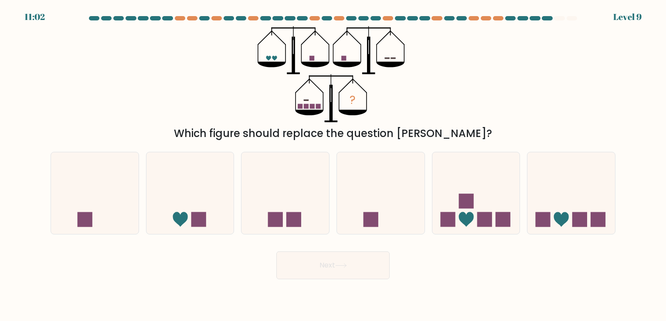
click at [364, 269] on button "Next" at bounding box center [332, 266] width 113 height 28
click at [454, 210] on icon at bounding box center [476, 193] width 88 height 72
click at [333, 165] on input "e." at bounding box center [333, 163] width 0 height 4
radio input "true"
click at [335, 269] on button "Next" at bounding box center [332, 266] width 113 height 28
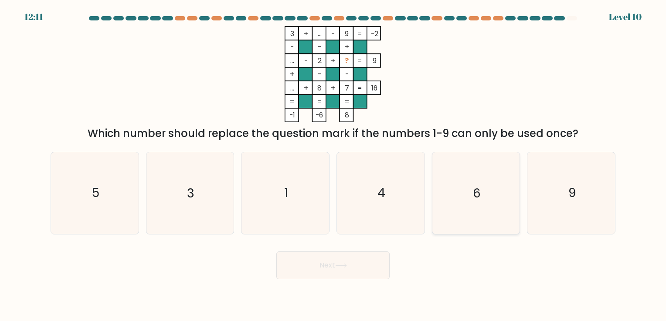
click at [463, 202] on icon "6" at bounding box center [475, 192] width 81 height 81
click at [333, 165] on input "e. 6" at bounding box center [333, 163] width 0 height 4
radio input "true"
click at [321, 266] on button "Next" at bounding box center [332, 266] width 113 height 28
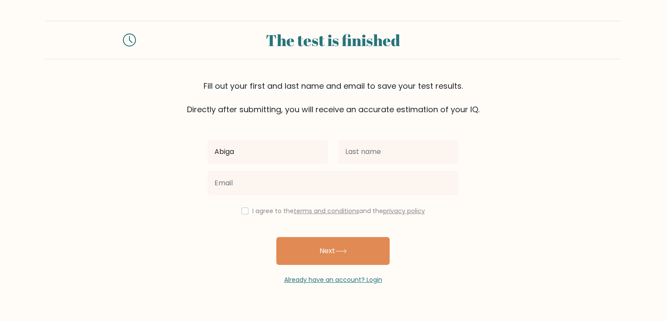
type input "[PERSON_NAME]"
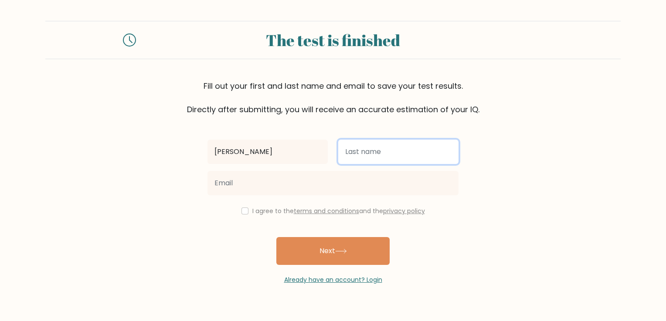
type input "[PERSON_NAME]"
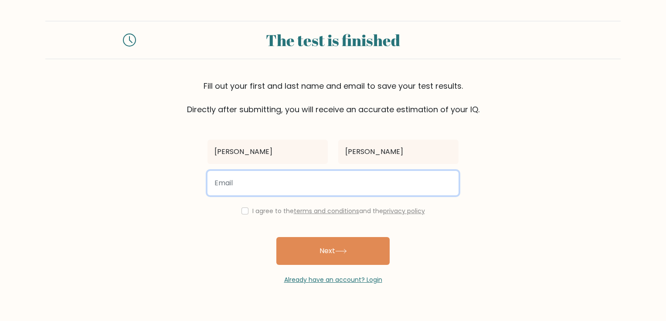
type input "abigailgomez.1985@gmail.com"
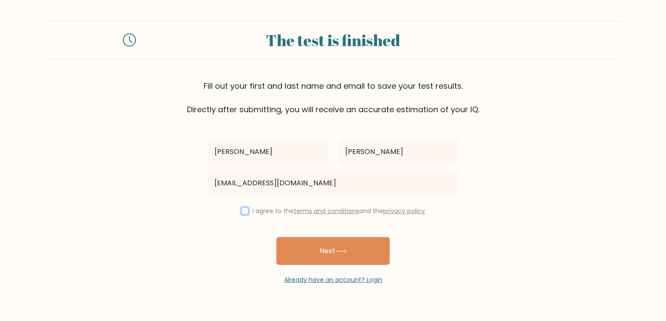
click at [244, 211] on input "checkbox" at bounding box center [244, 211] width 7 height 7
checkbox input "true"
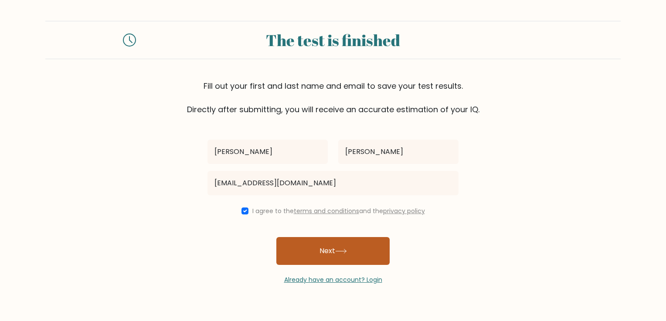
click at [319, 238] on button "Next" at bounding box center [332, 251] width 113 height 28
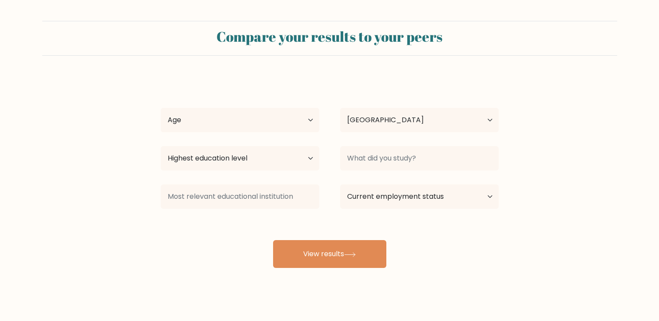
select select "PH"
click at [240, 122] on select "Age Under [DEMOGRAPHIC_DATA] [DEMOGRAPHIC_DATA] [DEMOGRAPHIC_DATA] [DEMOGRAPHIC…" at bounding box center [240, 120] width 159 height 24
select select "25_34"
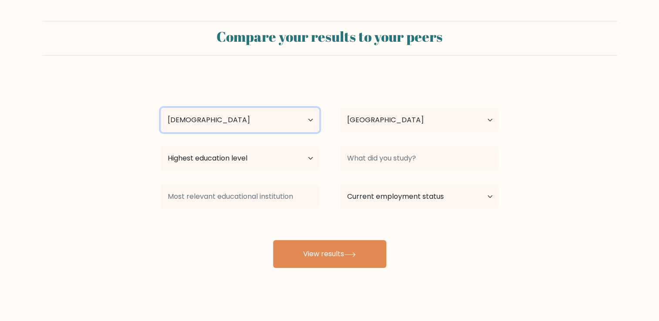
click at [161, 108] on select "Age Under [DEMOGRAPHIC_DATA] [DEMOGRAPHIC_DATA] [DEMOGRAPHIC_DATA] [DEMOGRAPHIC…" at bounding box center [240, 120] width 159 height 24
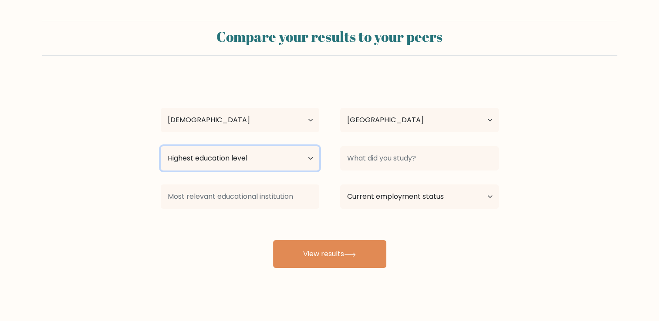
click at [301, 168] on select "Highest education level No schooling Primary Lower Secondary Upper Secondary Oc…" at bounding box center [240, 158] width 159 height 24
select select "bachelors_degree"
click at [161, 146] on select "Highest education level No schooling Primary Lower Secondary Upper Secondary Oc…" at bounding box center [240, 158] width 159 height 24
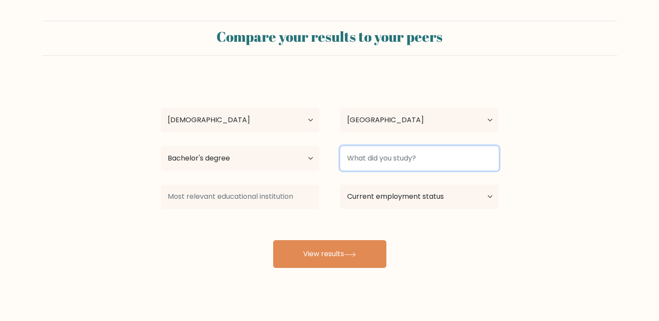
click at [433, 165] on input at bounding box center [419, 158] width 159 height 24
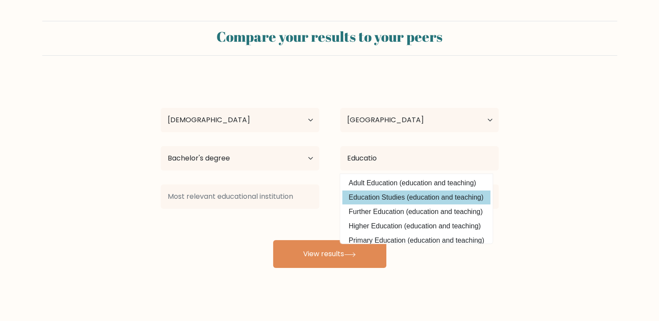
click at [423, 194] on option "Education Studies (education and teaching)" at bounding box center [416, 198] width 148 height 14
type input "Education Studies"
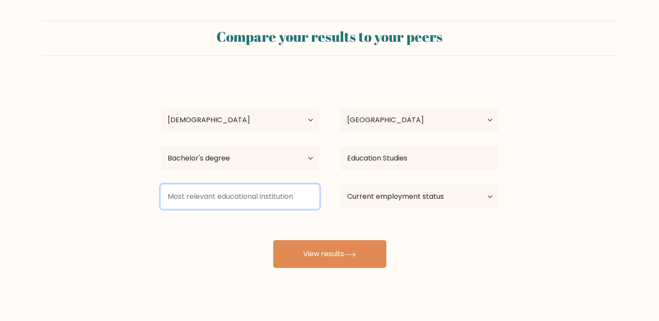
click at [261, 200] on input at bounding box center [240, 197] width 159 height 24
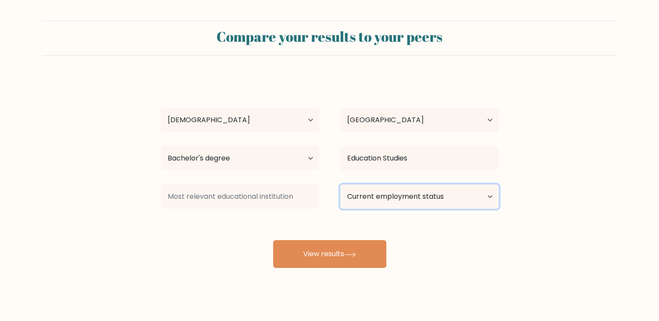
click at [388, 199] on select "Current employment status Employed Student Retired Other / prefer not to answer" at bounding box center [419, 197] width 159 height 24
select select "employed"
click at [340, 185] on select "Current employment status Employed Student Retired Other / prefer not to answer" at bounding box center [419, 197] width 159 height 24
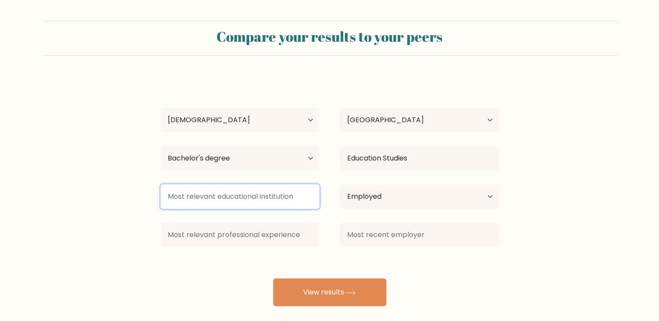
click at [246, 205] on input at bounding box center [240, 197] width 159 height 24
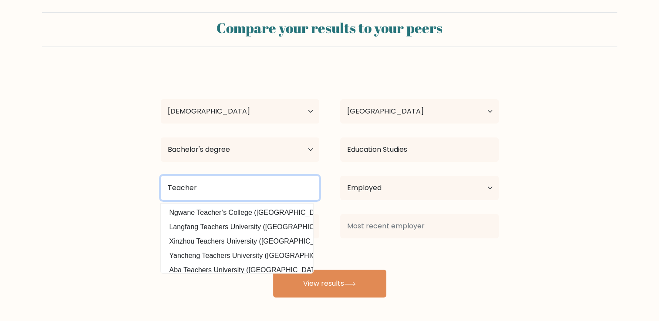
type input "Teacher"
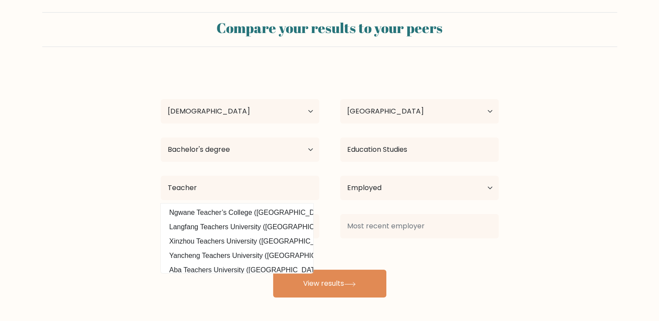
click at [58, 246] on form "Compare your results to your peers Abigail Gomez Age Under 18 years old 18-24 y…" at bounding box center [329, 155] width 659 height 286
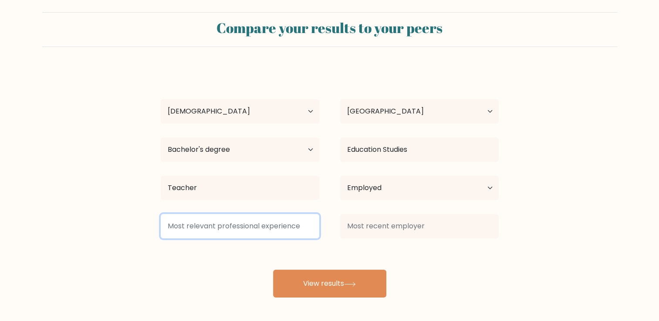
click at [253, 222] on input at bounding box center [240, 226] width 159 height 24
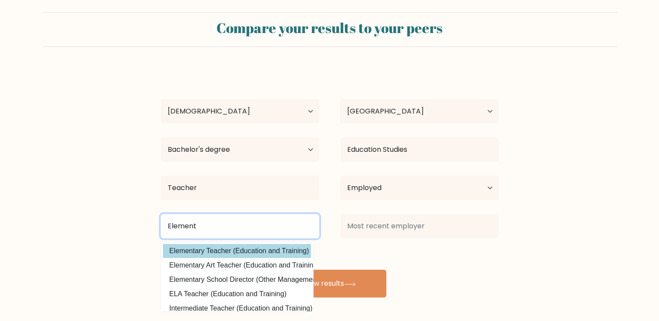
type input "Element"
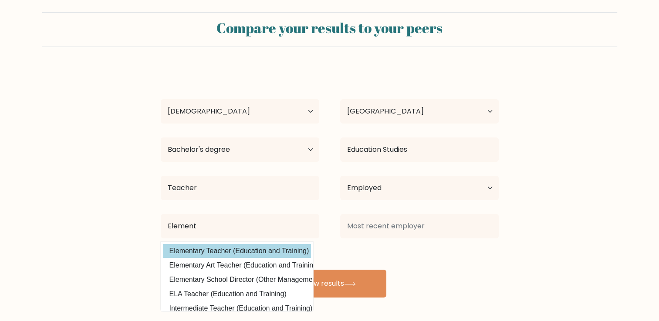
click at [248, 247] on div "Abigail Gomez Age Under 18 years old 18-24 years old 25-34 years old 35-44 year…" at bounding box center [329, 183] width 348 height 230
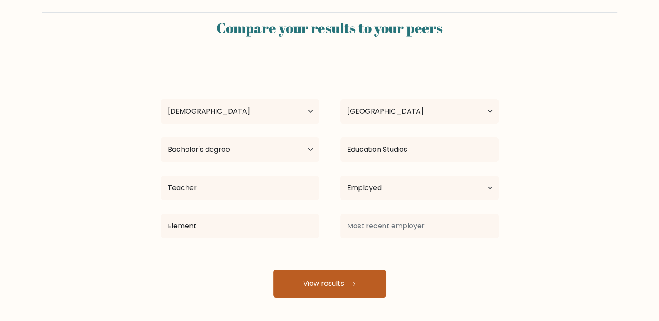
click at [334, 276] on button "View results" at bounding box center [329, 284] width 113 height 28
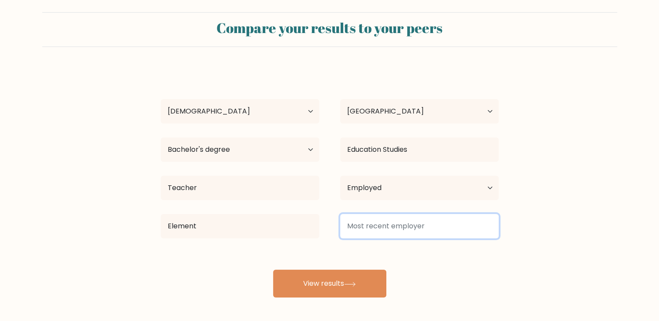
click at [446, 220] on input at bounding box center [419, 226] width 159 height 24
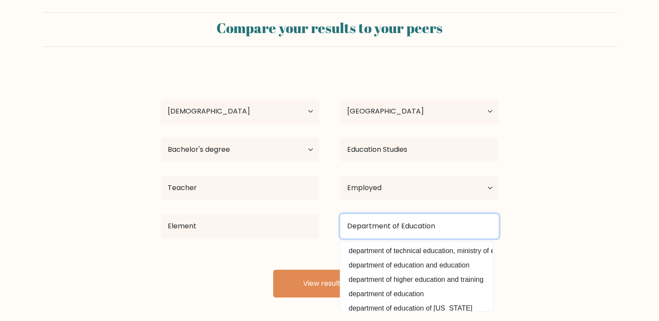
type input "Department of Education"
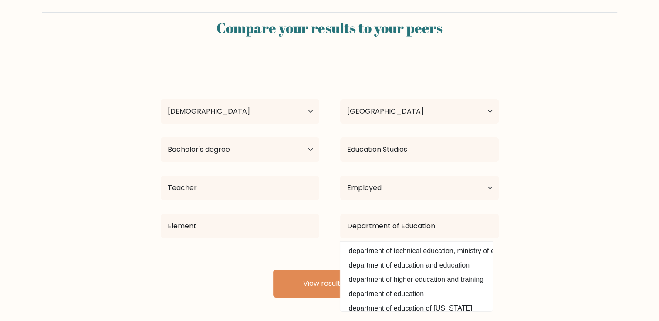
click at [643, 110] on form "Compare your results to your peers Abigail Gomez Age Under 18 years old 18-24 y…" at bounding box center [329, 155] width 659 height 286
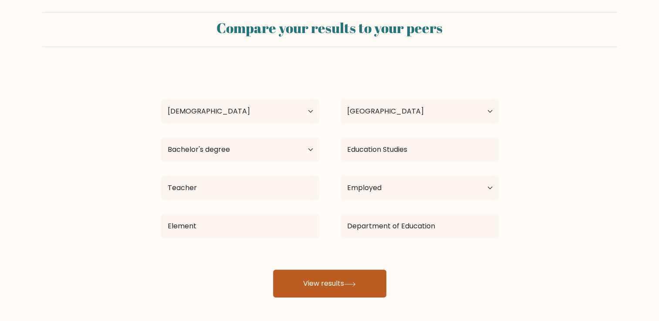
click at [285, 284] on button "View results" at bounding box center [329, 284] width 113 height 28
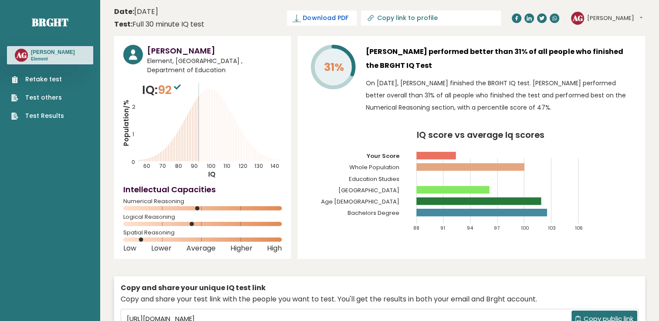
click at [357, 23] on link "Download PDF" at bounding box center [322, 17] width 70 height 15
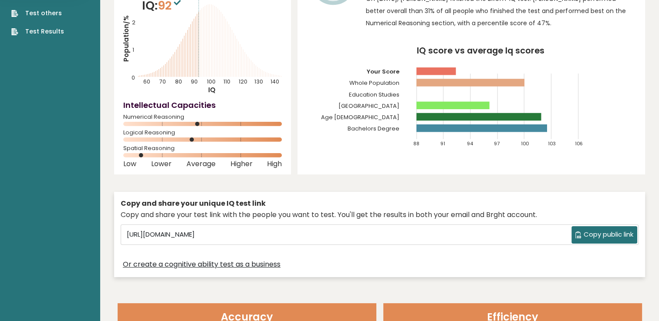
scroll to position [44, 0]
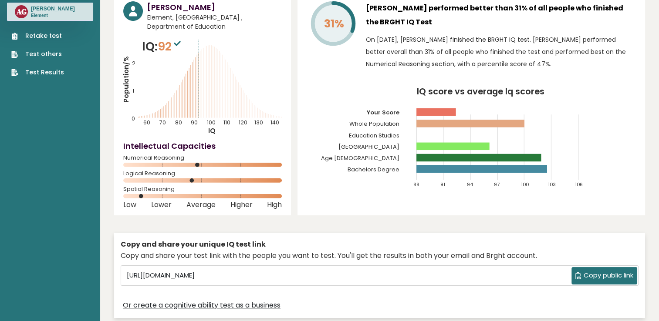
click at [35, 78] on nav "Brght AG [PERSON_NAME] Element Retake test Test others Test Results" at bounding box center [50, 17] width 86 height 123
click at [40, 74] on link "Test Results" at bounding box center [37, 72] width 53 height 9
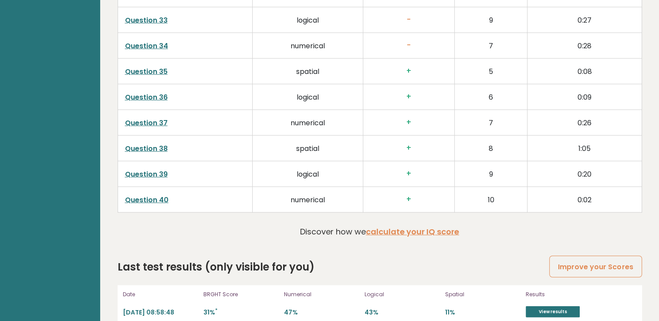
scroll to position [2243, 0]
